Goal: Task Accomplishment & Management: Complete application form

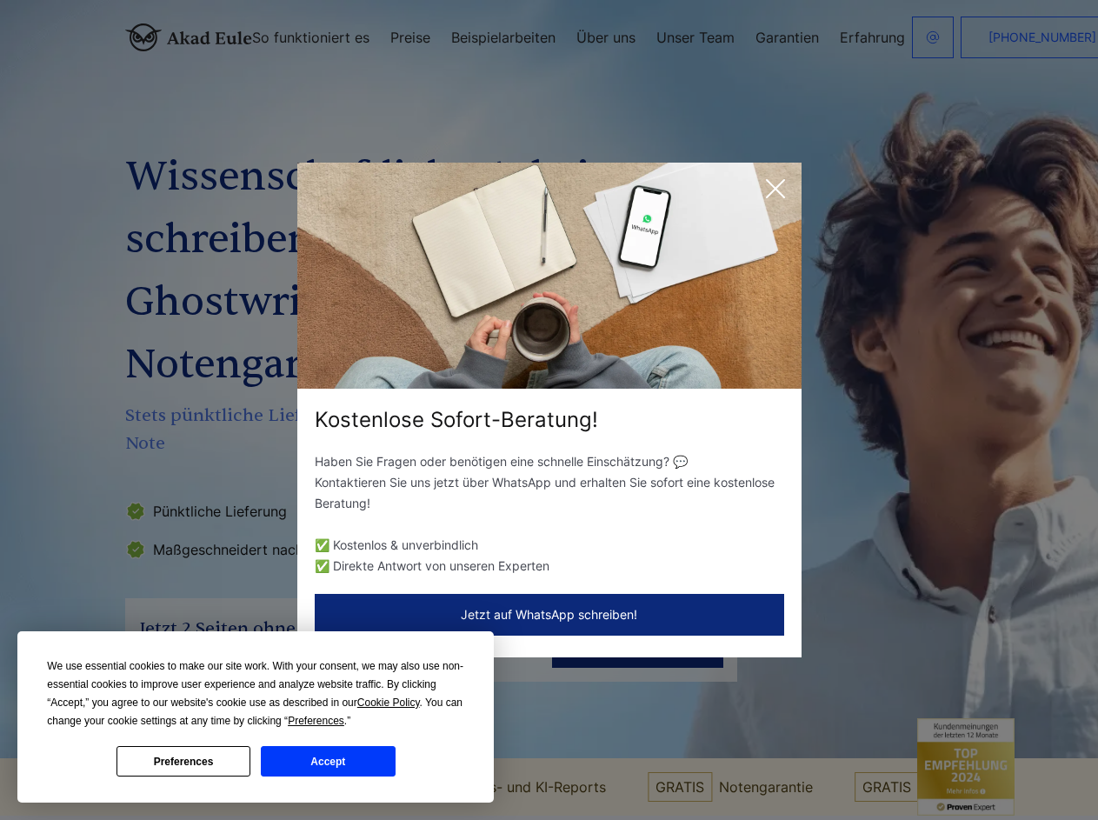
click at [548, 409] on div "Kostenlose Sofort-Beratung!" at bounding box center [549, 420] width 504 height 28
click at [391, 702] on span "Cookie Policy" at bounding box center [388, 702] width 63 height 12
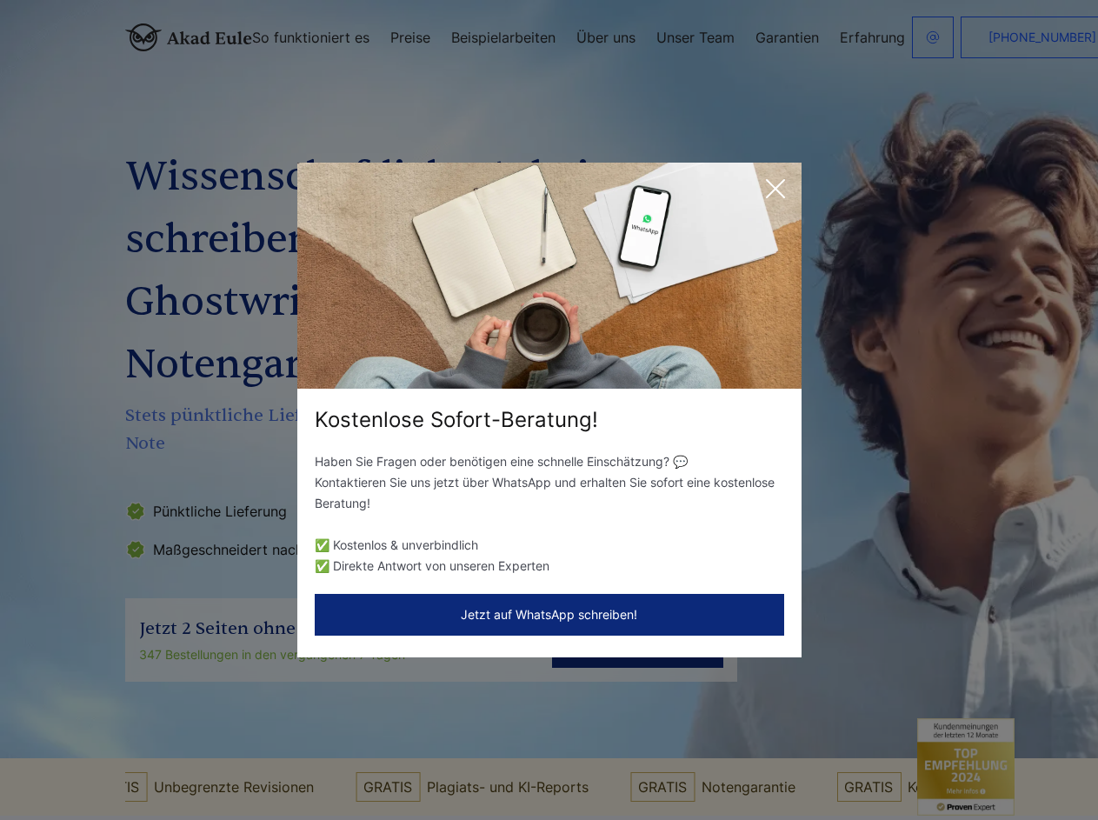
click at [336, 721] on div "Kostenlose Sofort-Beratung! Haben Sie Fragen oder benötigen eine schnelle Einsc…" at bounding box center [549, 410] width 1098 height 820
click at [183, 761] on div "Kostenlose Sofort-Beratung! Haben Sie Fragen oder benötigen eine schnelle Einsc…" at bounding box center [549, 410] width 1098 height 820
click at [328, 761] on div "Kostenlose Sofort-Beratung! Haben Sie Fragen oder benötigen eine schnelle Einsc…" at bounding box center [549, 410] width 1098 height 820
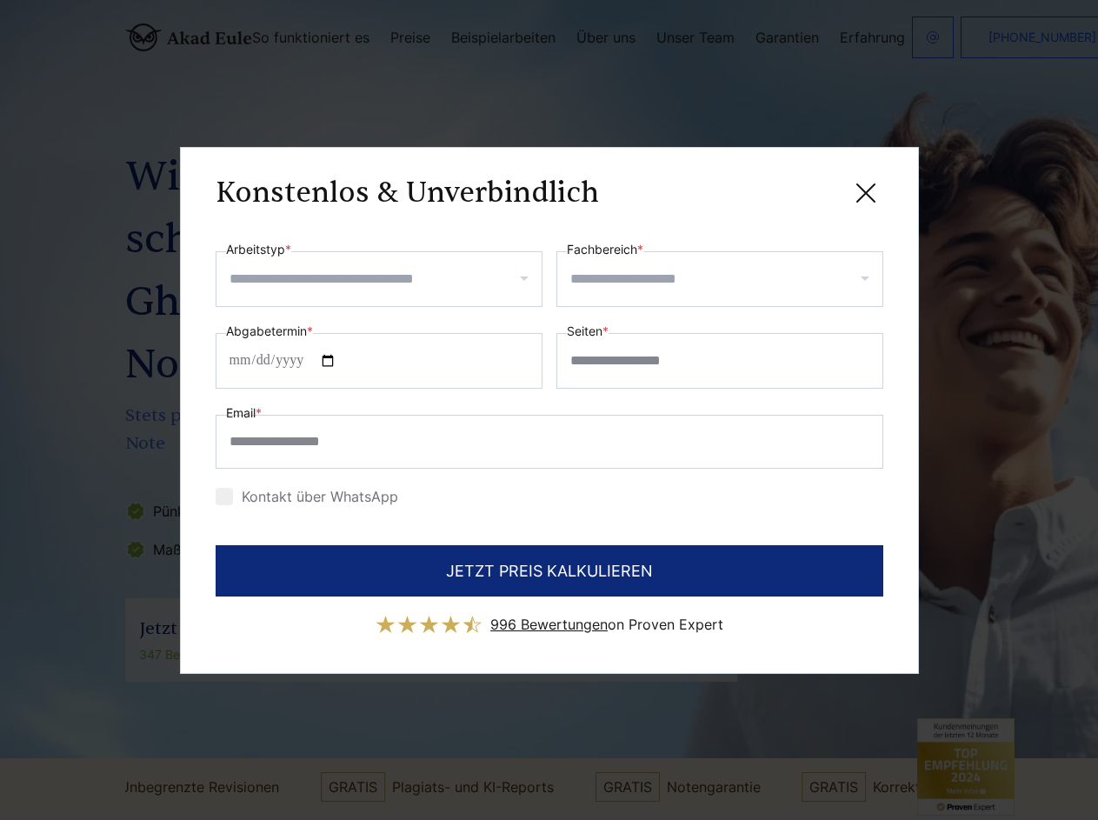
click at [775, 189] on div "Konstenlos & Unverbindlich" at bounding box center [550, 194] width 668 height 22
click at [549, 615] on span "996 Bewertungen" at bounding box center [548, 623] width 117 height 17
